Goal: Navigation & Orientation: Find specific page/section

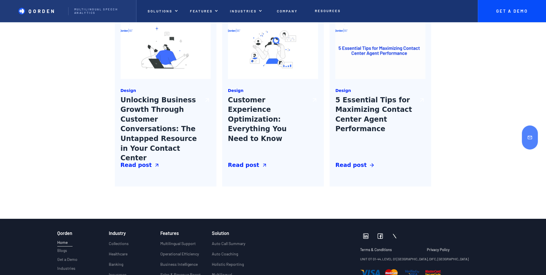
scroll to position [2215, 0]
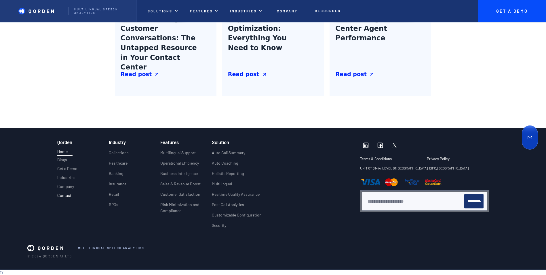
click at [67, 197] on p "Contact" at bounding box center [64, 195] width 14 height 5
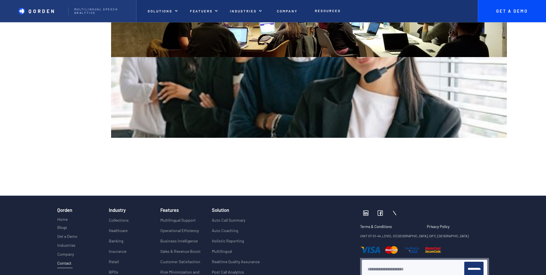
scroll to position [874, 0]
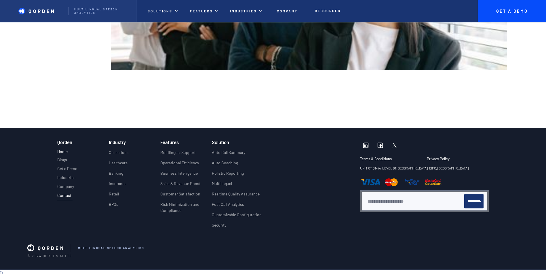
click at [57, 153] on p "Home" at bounding box center [62, 151] width 10 height 6
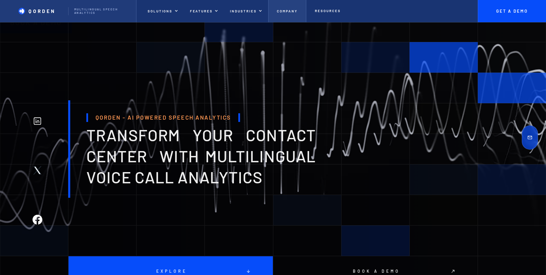
click at [287, 10] on p "Company" at bounding box center [287, 11] width 21 height 4
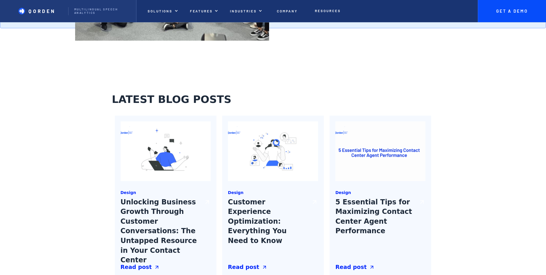
scroll to position [922, 0]
